Goal: Use online tool/utility: Utilize a website feature to perform a specific function

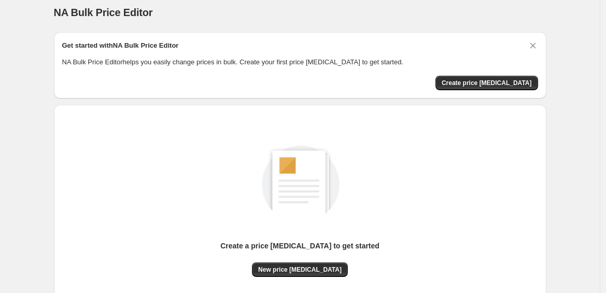
scroll to position [67, 0]
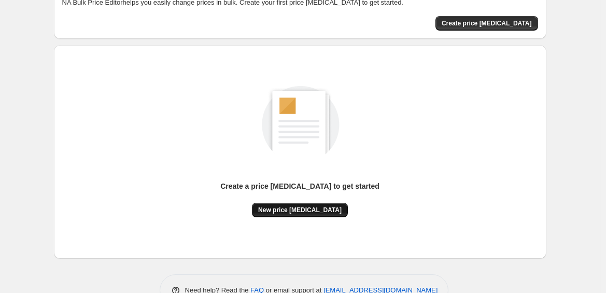
click at [303, 205] on button "New price [MEDICAL_DATA]" at bounding box center [300, 210] width 96 height 15
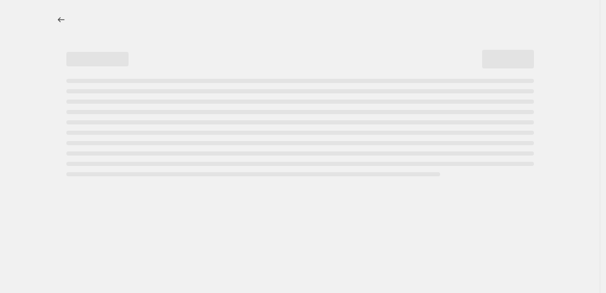
select select "percentage"
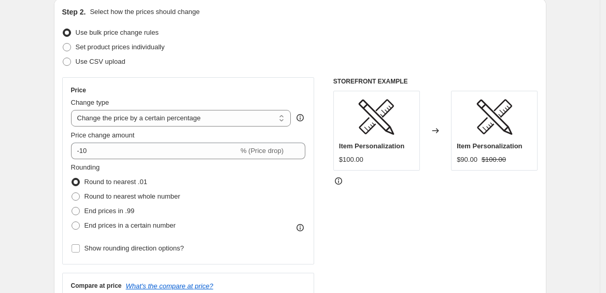
scroll to position [112, 0]
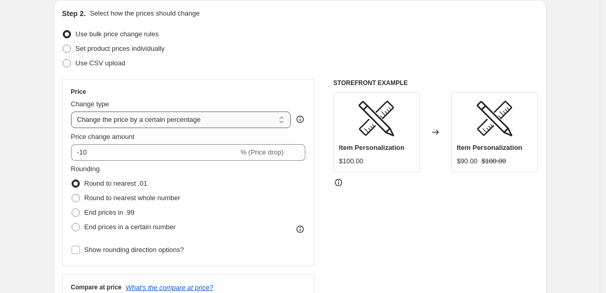
click at [165, 121] on select "Change the price to a certain amount Change the price by a certain amount Chang…" at bounding box center [181, 119] width 220 height 17
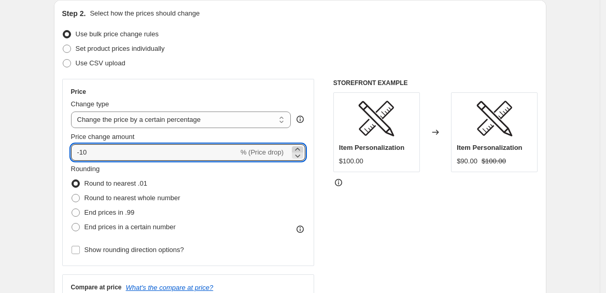
click at [299, 148] on icon at bounding box center [297, 149] width 5 height 3
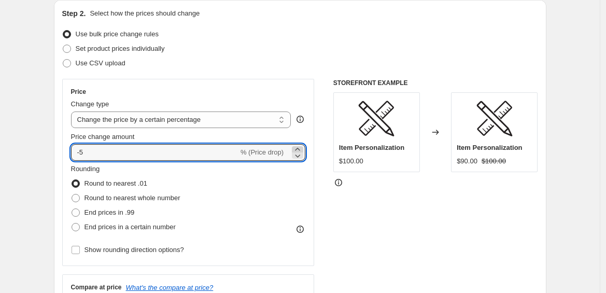
click at [299, 148] on icon at bounding box center [297, 149] width 5 height 3
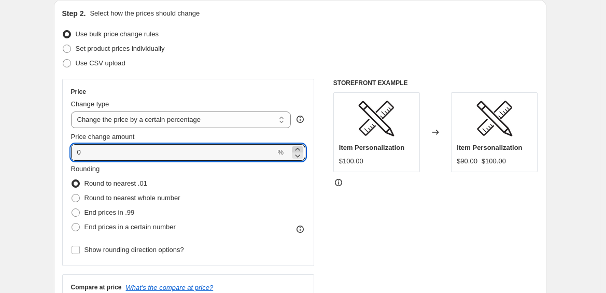
click at [299, 148] on icon at bounding box center [297, 149] width 5 height 3
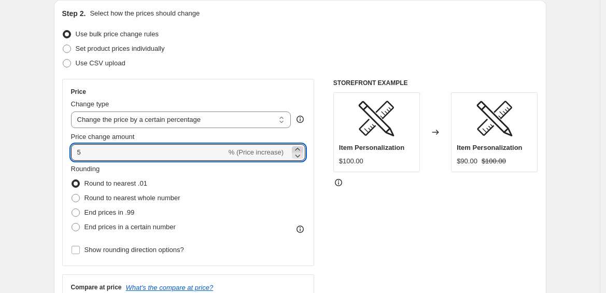
click at [299, 148] on icon at bounding box center [297, 149] width 5 height 3
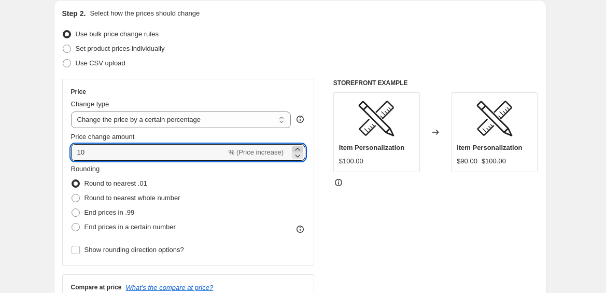
click at [299, 148] on icon at bounding box center [297, 149] width 5 height 3
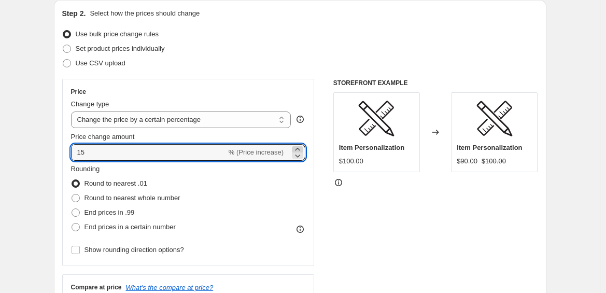
click at [299, 148] on icon at bounding box center [297, 149] width 5 height 3
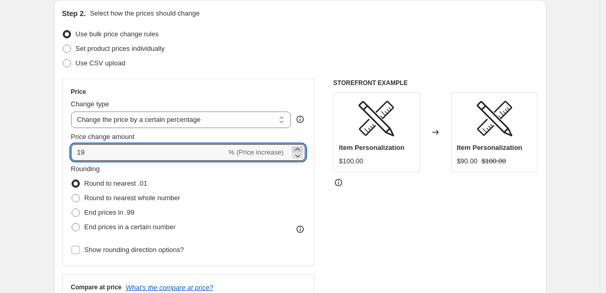
type input "20"
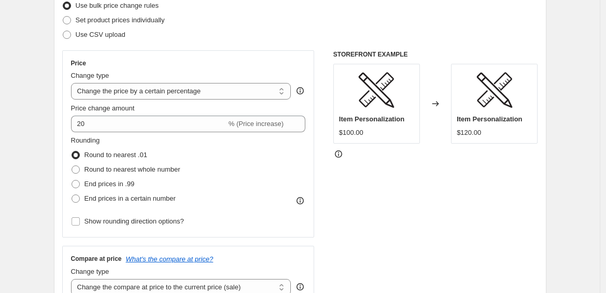
scroll to position [142, 0]
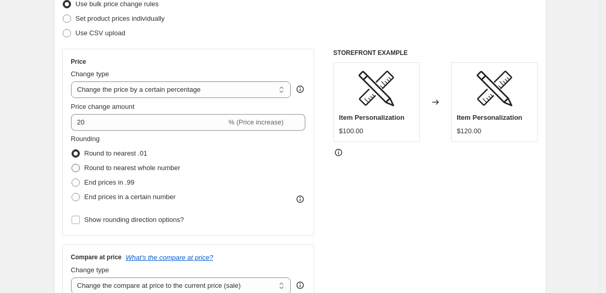
click at [122, 171] on span "Round to nearest whole number" at bounding box center [133, 168] width 96 height 8
click at [72, 164] on input "Round to nearest whole number" at bounding box center [72, 164] width 1 height 1
radio input "true"
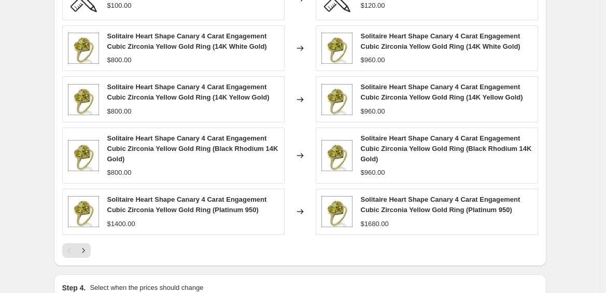
scroll to position [642, 0]
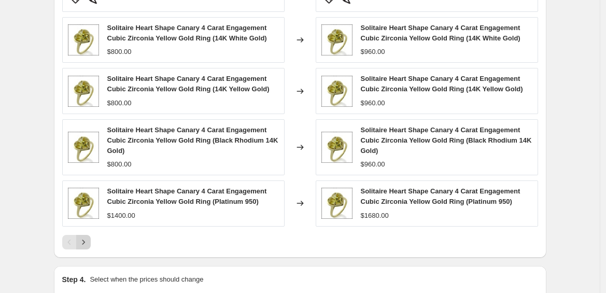
click at [89, 242] on icon "Next" at bounding box center [83, 242] width 10 height 10
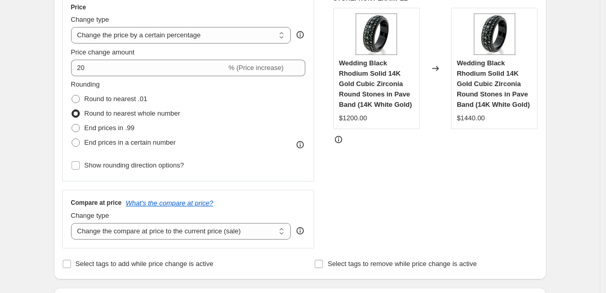
scroll to position [196, 0]
click at [126, 130] on span "End prices in .99" at bounding box center [110, 128] width 50 height 8
click at [72, 125] on input "End prices in .99" at bounding box center [72, 124] width 1 height 1
radio input "true"
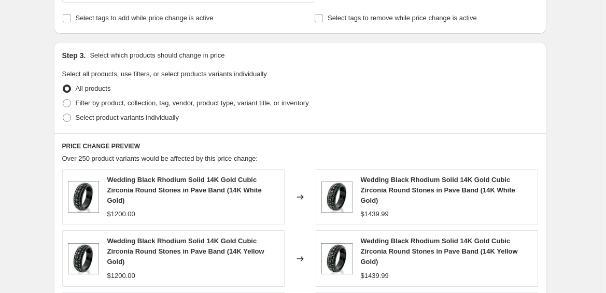
scroll to position [186, 0]
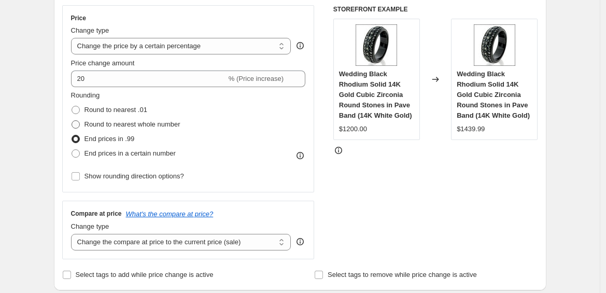
click at [115, 127] on span "Round to nearest whole number" at bounding box center [133, 124] width 96 height 8
click at [72, 121] on input "Round to nearest whole number" at bounding box center [72, 120] width 1 height 1
radio input "true"
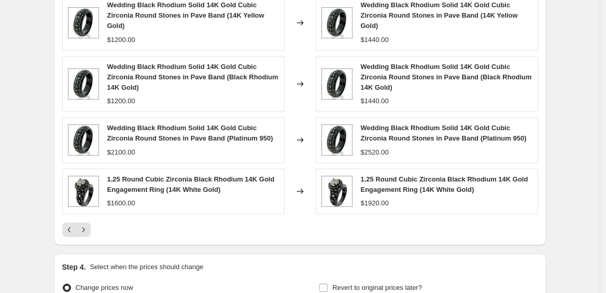
scroll to position [767, 0]
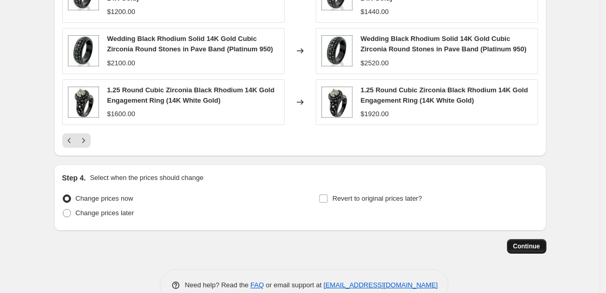
click at [526, 251] on button "Continue" at bounding box center [526, 246] width 39 height 15
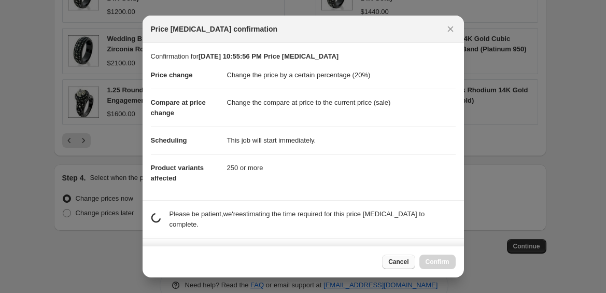
click at [399, 266] on button "Cancel" at bounding box center [398, 262] width 33 height 15
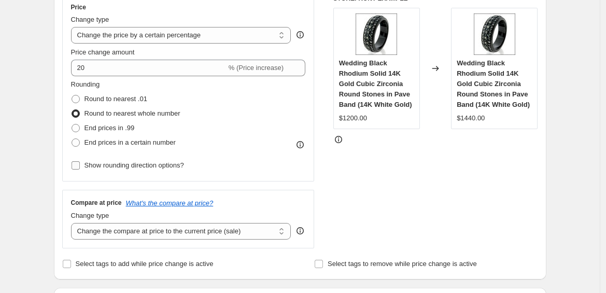
scroll to position [291, 0]
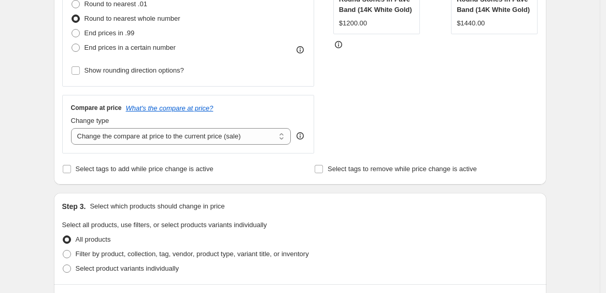
scroll to position [107, 0]
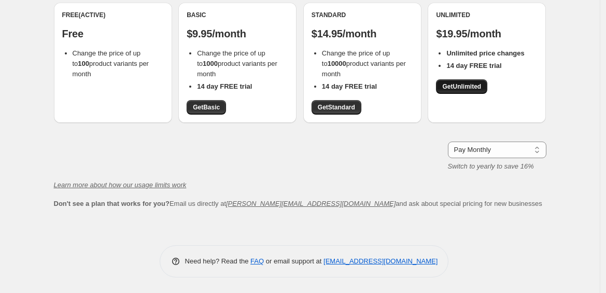
click at [463, 83] on span "Get Unlimited" at bounding box center [461, 86] width 39 height 8
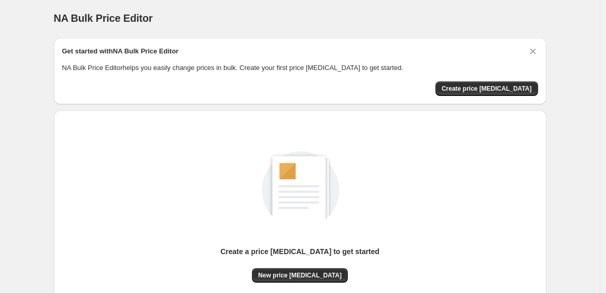
scroll to position [4, 0]
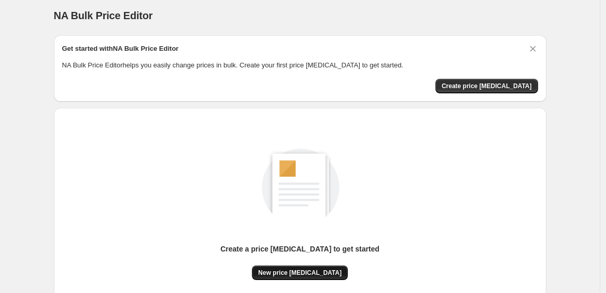
click at [316, 269] on button "New price [MEDICAL_DATA]" at bounding box center [300, 272] width 96 height 15
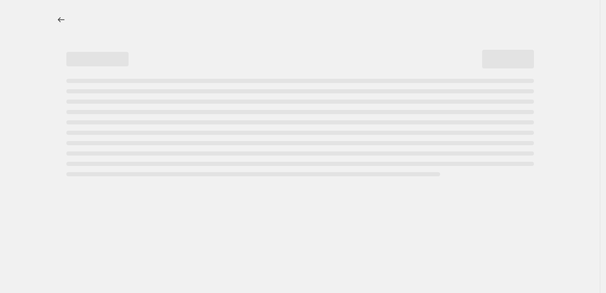
select select "percentage"
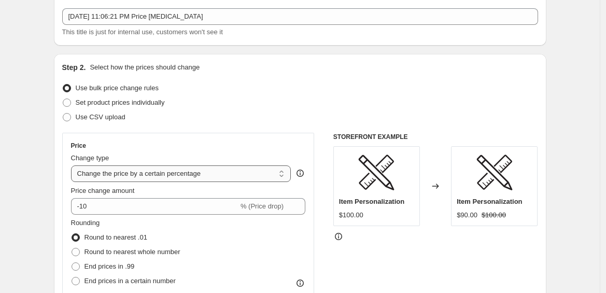
scroll to position [103, 0]
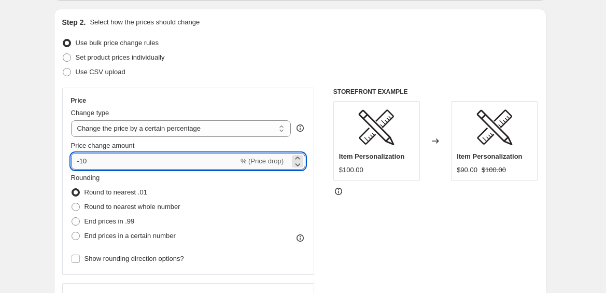
click at [114, 160] on input "-10" at bounding box center [154, 161] width 167 height 17
type input "20"
click at [132, 145] on span "Price change amount" at bounding box center [103, 146] width 64 height 8
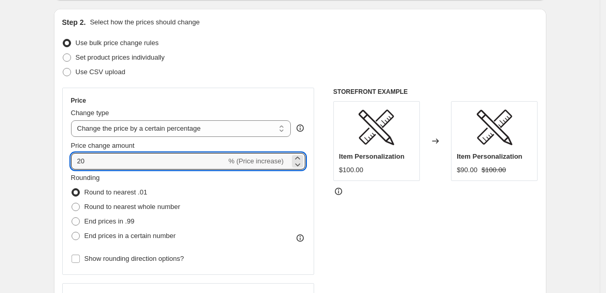
click at [132, 153] on input "20" at bounding box center [149, 161] width 156 height 17
click at [109, 208] on span "Round to nearest whole number" at bounding box center [133, 207] width 96 height 8
click at [72, 203] on input "Round to nearest whole number" at bounding box center [72, 203] width 1 height 1
radio input "true"
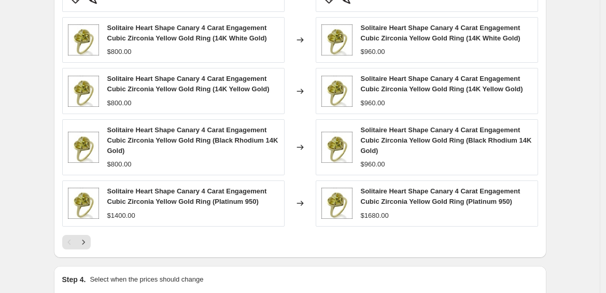
scroll to position [767, 0]
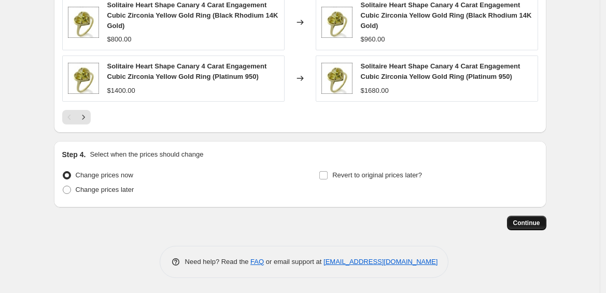
click at [514, 223] on button "Continue" at bounding box center [526, 223] width 39 height 15
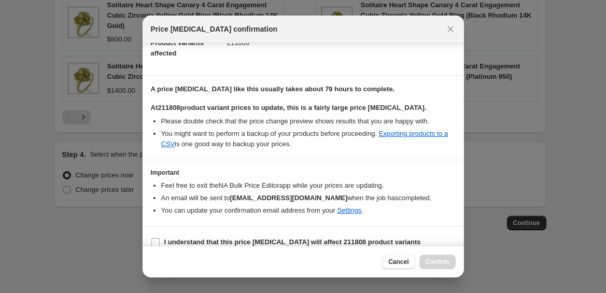
scroll to position [128, 0]
